Goal: Information Seeking & Learning: Learn about a topic

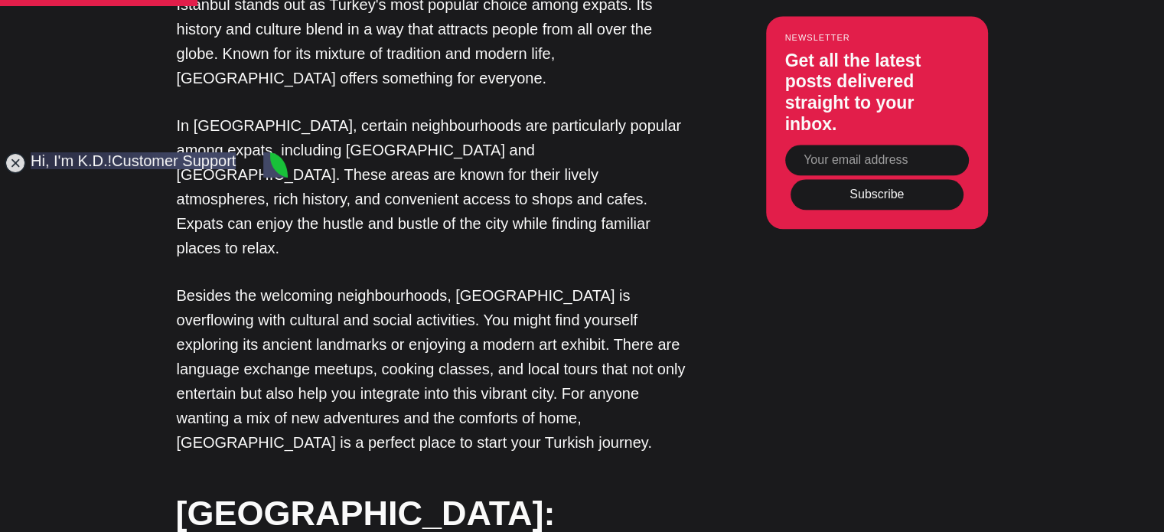
scroll to position [1684, 0]
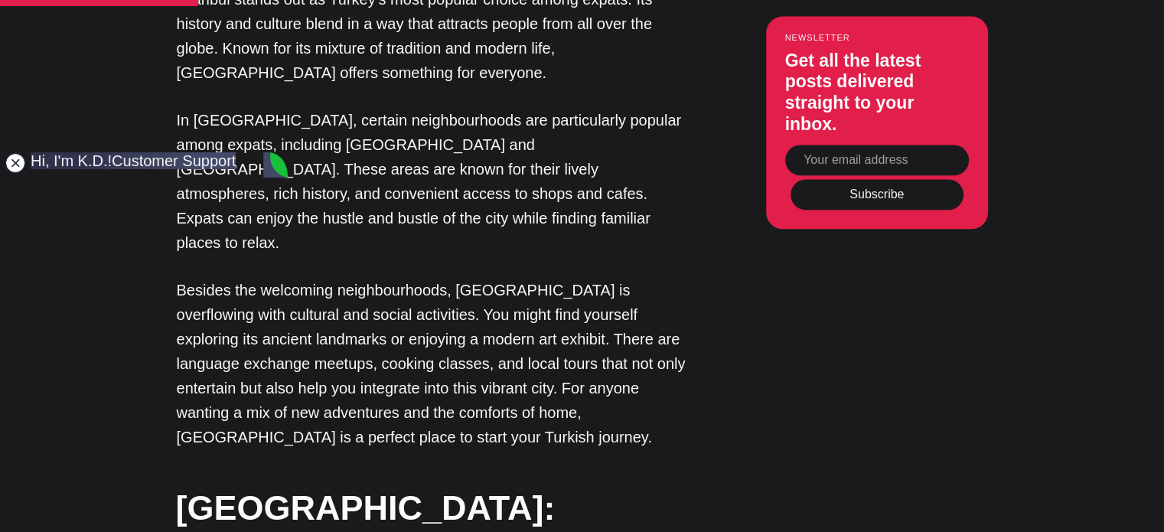
click at [19, 162] on jdiv at bounding box center [15, 162] width 21 height 21
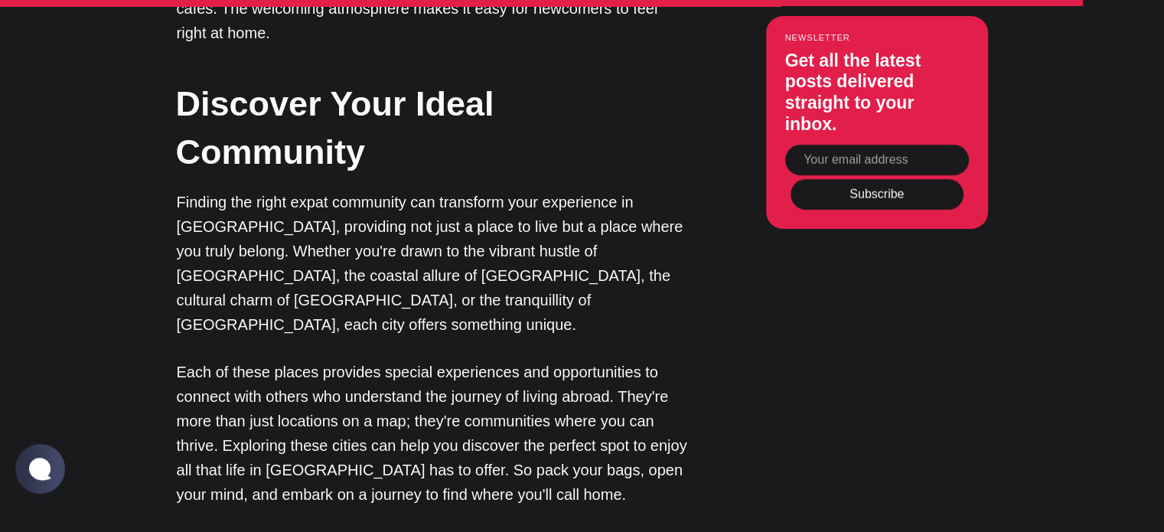
scroll to position [5665, 0]
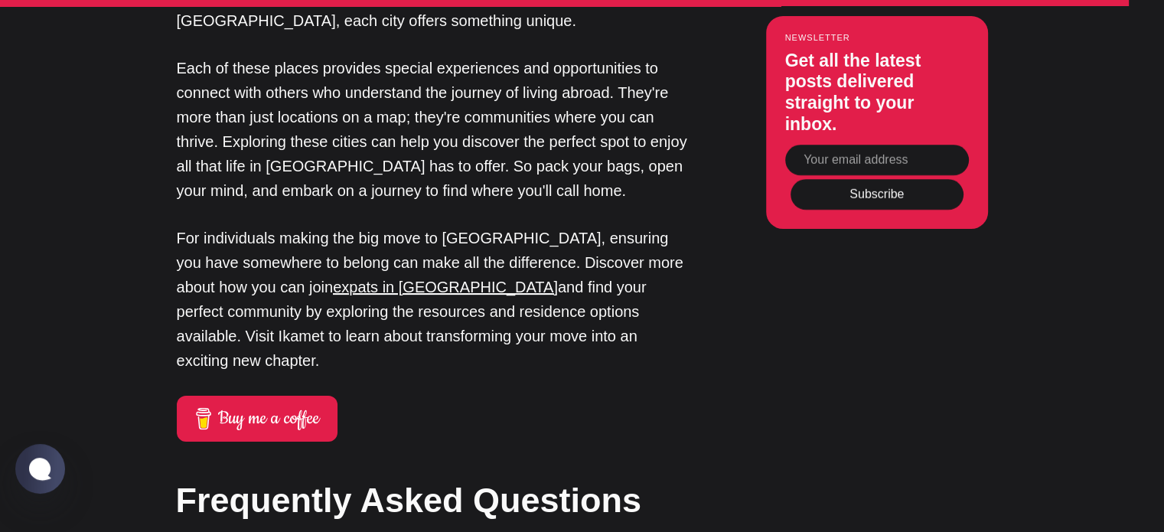
scroll to position [5895, 0]
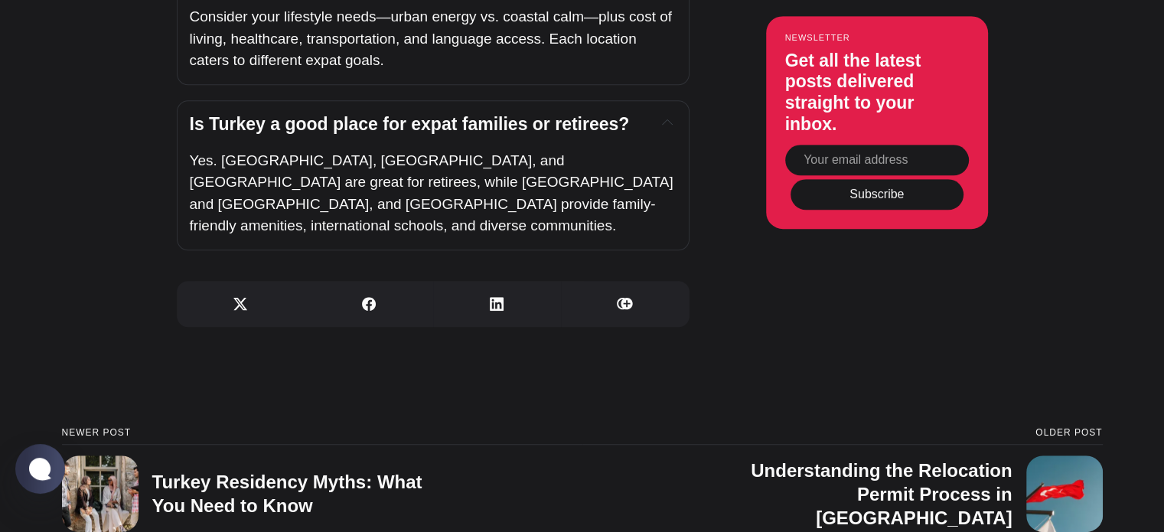
scroll to position [6890, 0]
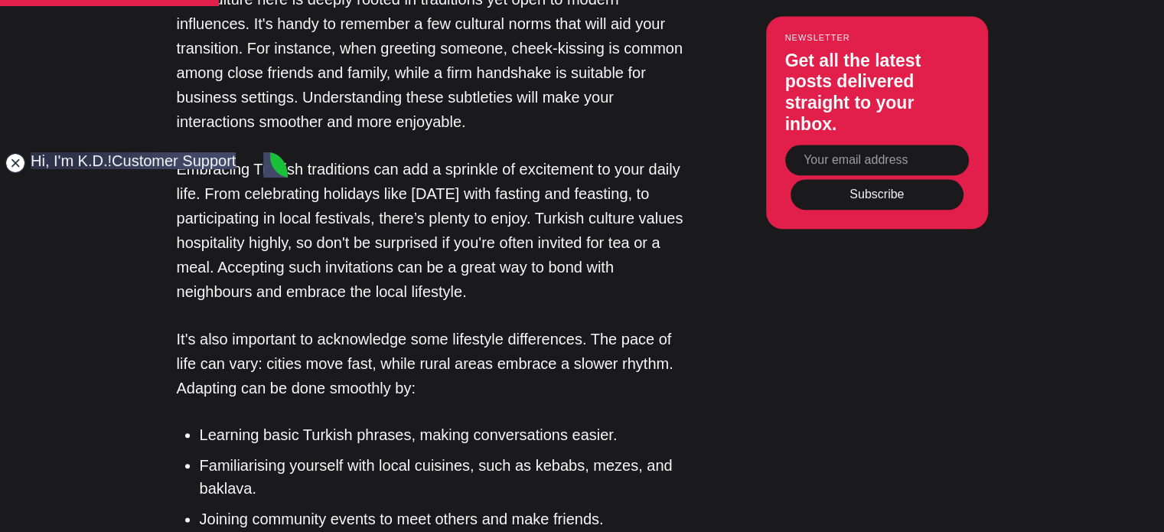
click at [11, 162] on jdiv at bounding box center [15, 162] width 21 height 21
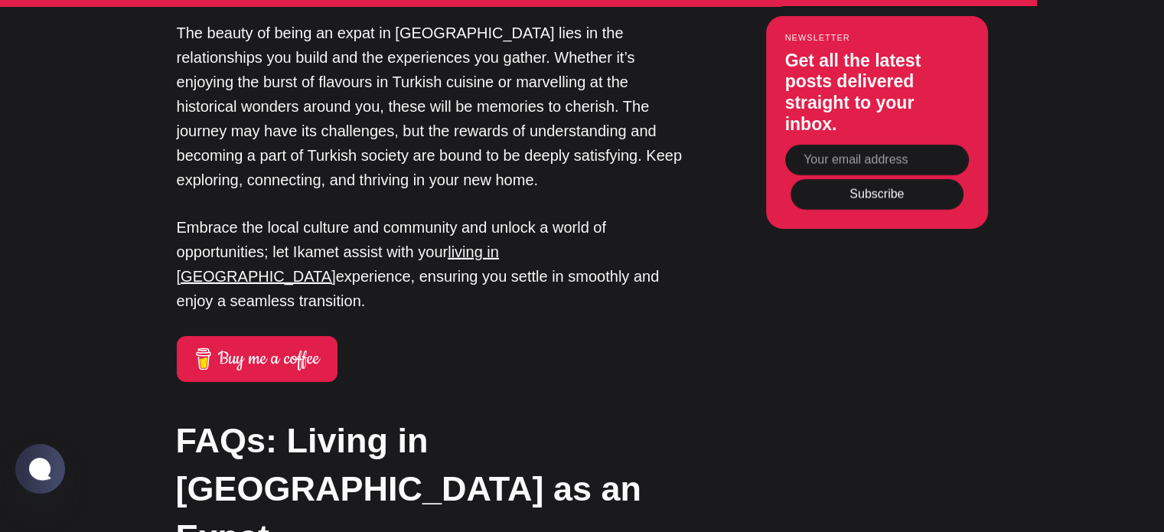
scroll to position [5052, 0]
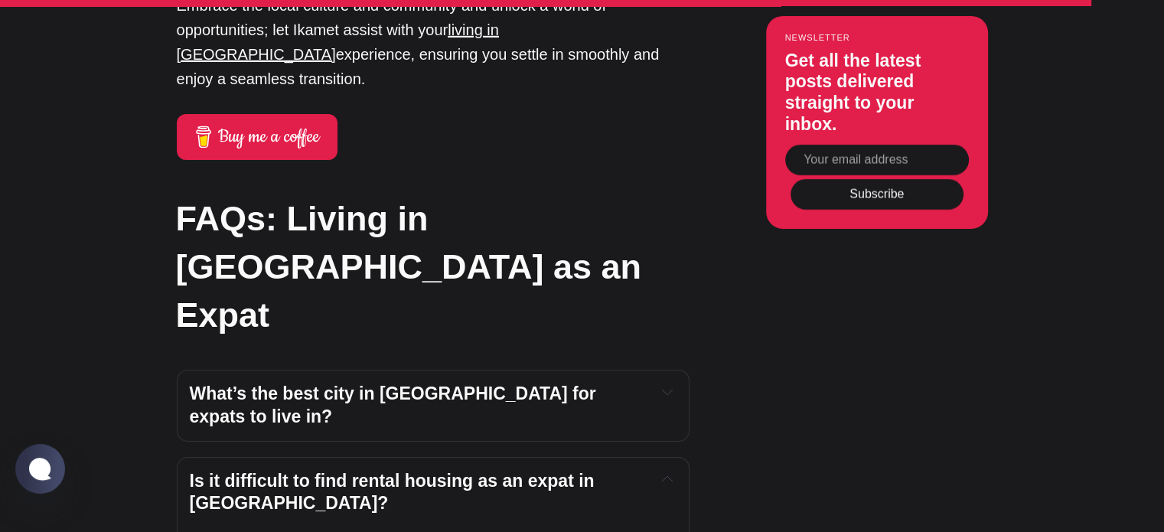
scroll to position [5282, 0]
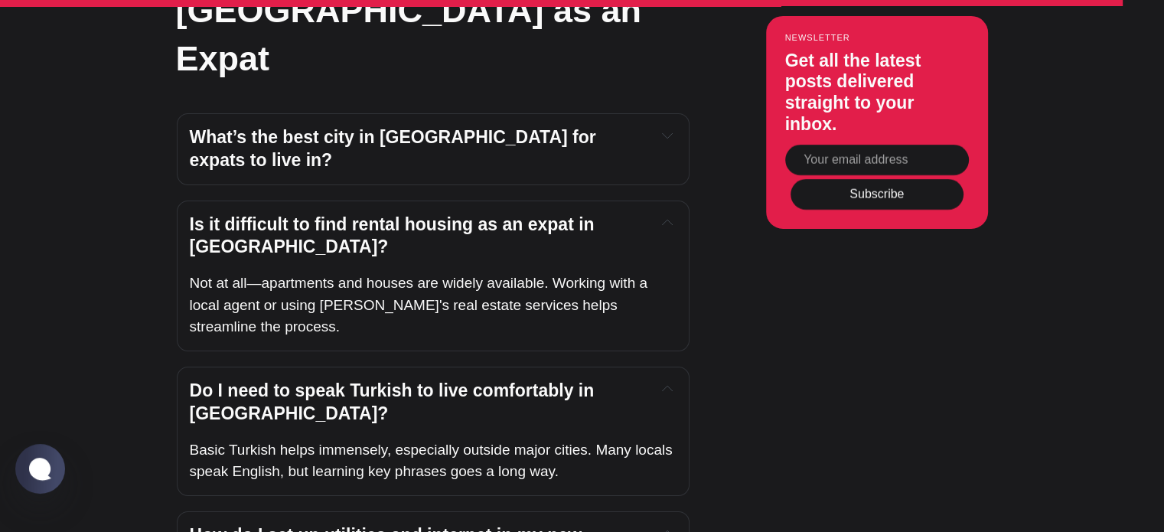
scroll to position [5512, 0]
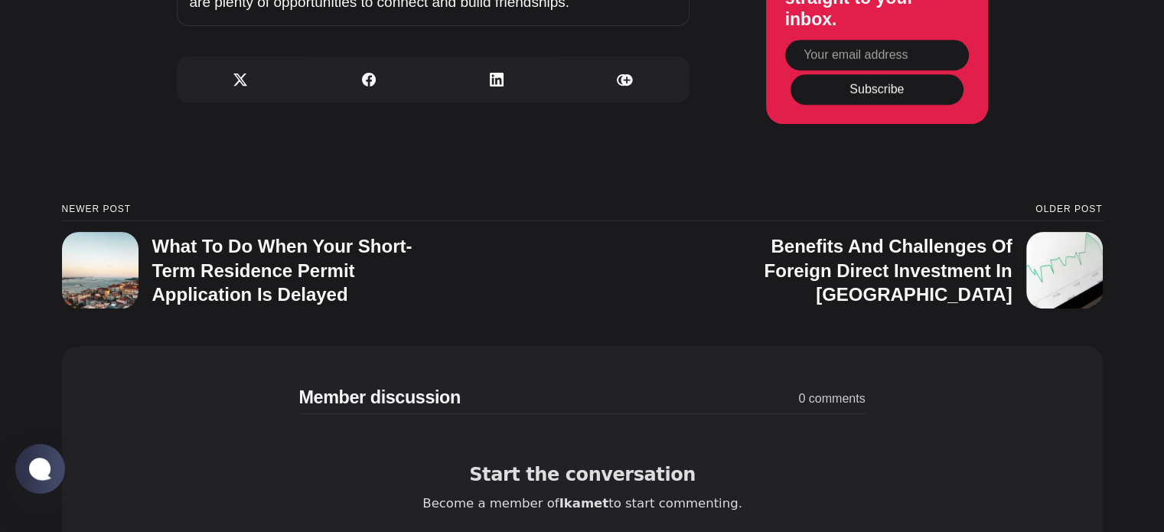
scroll to position [6277, 0]
